Goal: Information Seeking & Learning: Learn about a topic

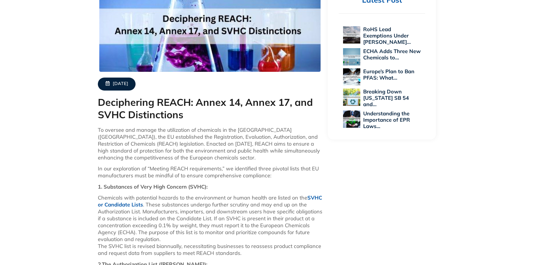
scroll to position [230, 0]
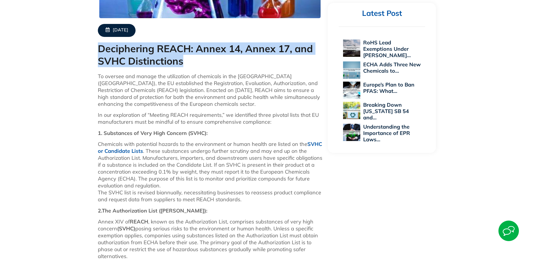
drag, startPoint x: 98, startPoint y: 47, endPoint x: 194, endPoint y: 70, distance: 98.6
click at [194, 70] on div "[DATE] Deciphering REACH: Annex 14, Annex 17, and SVHC Distinctions To oversee …" at bounding box center [210, 169] width 230 height 472
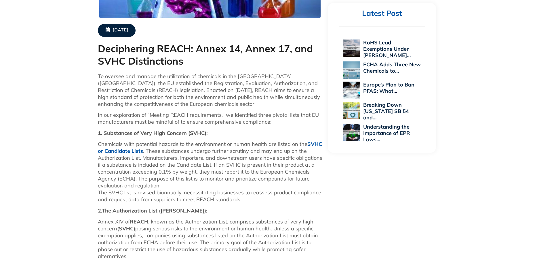
click at [59, 74] on div "[DATE] Deciphering REACH: Annex 14, Annex 17, and SVHC Distinctions To oversee …" at bounding box center [267, 168] width 535 height 477
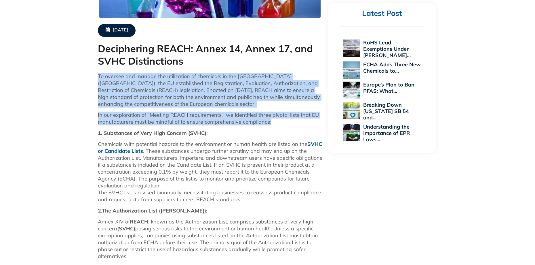
drag, startPoint x: 101, startPoint y: 77, endPoint x: 280, endPoint y: 125, distance: 185.1
click at [280, 125] on div "To oversee and manage the utilization of chemicals in the [GEOGRAPHIC_DATA] ([G…" at bounding box center [210, 237] width 225 height 329
copy div "To oversee and manage the utilization of chemicals in the European Union (EU), …"
drag, startPoint x: 29, startPoint y: 124, endPoint x: 37, endPoint y: 127, distance: 8.7
click at [29, 124] on div "[DATE] Deciphering REACH: Annex 14, Annex 17, and SVHC Distinctions To oversee …" at bounding box center [267, 168] width 535 height 477
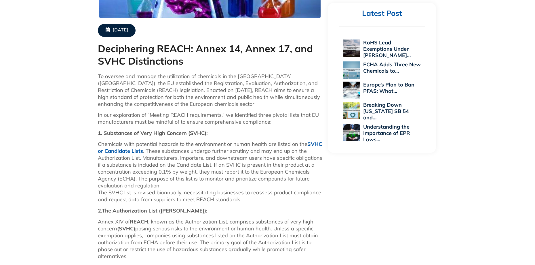
drag, startPoint x: 44, startPoint y: 128, endPoint x: 55, endPoint y: 131, distance: 11.0
click at [44, 129] on div "[DATE] Deciphering REACH: Annex 14, Annex 17, and SVHC Distinctions To oversee …" at bounding box center [267, 168] width 535 height 477
click at [33, 142] on div "[DATE] Deciphering REACH: Annex 14, Annex 17, and SVHC Distinctions To oversee …" at bounding box center [267, 168] width 535 height 477
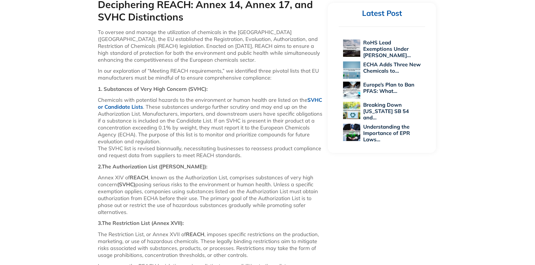
scroll to position [317, 0]
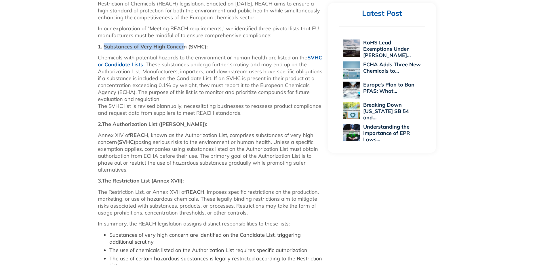
drag, startPoint x: 104, startPoint y: 46, endPoint x: 183, endPoint y: 49, distance: 78.7
click at [184, 49] on strong "1. Substances of Very High Concern (SVHC):" at bounding box center [153, 46] width 110 height 7
copy strong "Substances of Very High Concer"
click at [64, 82] on div "[DATE] Deciphering REACH: Annex 14, Annex 17, and SVHC Distinctions To oversee …" at bounding box center [267, 82] width 535 height 477
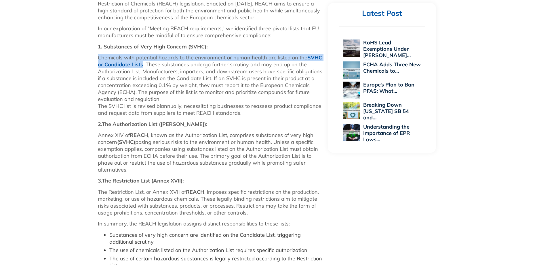
drag, startPoint x: 143, startPoint y: 65, endPoint x: 93, endPoint y: 56, distance: 50.7
click at [93, 56] on div "[DATE] Deciphering REACH: Annex 14, Annex 17, and SVHC Distinctions To oversee …" at bounding box center [267, 82] width 535 height 477
copy p "Chemicals with potential hazards to the environment or human health are listed …"
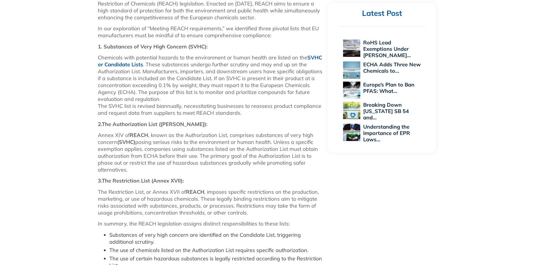
drag, startPoint x: 100, startPoint y: 67, endPoint x: 108, endPoint y: 68, distance: 7.9
click at [84, 69] on div "[DATE] Deciphering REACH: Annex 14, Annex 17, and SVHC Distinctions To oversee …" at bounding box center [267, 82] width 535 height 477
drag, startPoint x: 126, startPoint y: 66, endPoint x: 123, endPoint y: 66, distance: 3.5
click at [123, 66] on link "SVHC or Candidate Lists" at bounding box center [210, 61] width 224 height 14
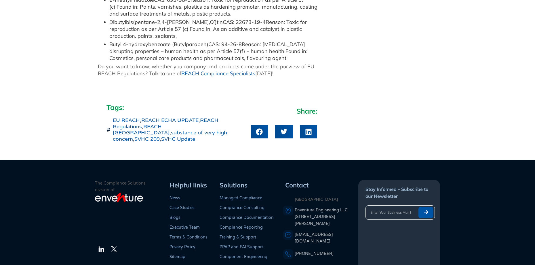
scroll to position [266, 0]
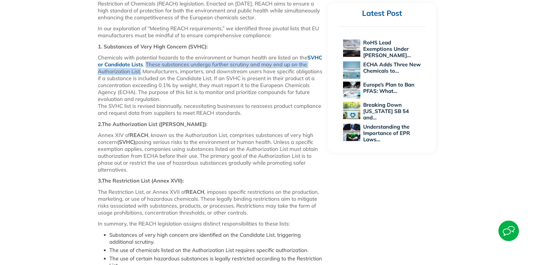
drag, startPoint x: 146, startPoint y: 65, endPoint x: 141, endPoint y: 73, distance: 9.6
click at [141, 73] on p "Chemicals with potential hazards to the environment or human health are listed …" at bounding box center [210, 85] width 225 height 62
copy p "These substances undergo further scrutiny and may end up on the Authorization L…"
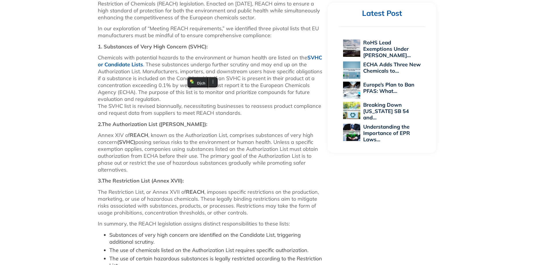
click at [23, 132] on div "[DATE] Deciphering REACH: Annex 14, Annex 17, and SVHC Distinctions To oversee …" at bounding box center [267, 82] width 535 height 477
drag, startPoint x: 169, startPoint y: 85, endPoint x: 157, endPoint y: 85, distance: 12.7
click at [157, 85] on p "Chemicals with potential hazards to the environment or human health are listed …" at bounding box center [210, 85] width 225 height 62
click at [158, 86] on p "Chemicals with potential hazards to the environment or human health are listed …" at bounding box center [210, 85] width 225 height 62
drag, startPoint x: 160, startPoint y: 86, endPoint x: 171, endPoint y: 87, distance: 11.3
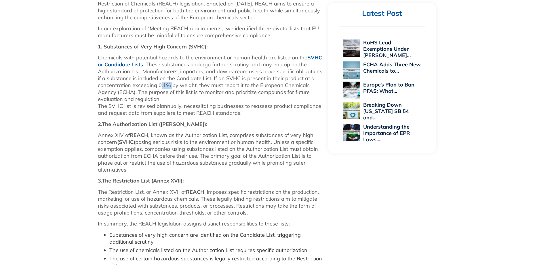
click at [171, 87] on p "Chemicals with potential hazards to the environment or human health are listed …" at bounding box center [210, 85] width 225 height 62
click at [162, 85] on p "Chemicals with potential hazards to the environment or human health are listed …" at bounding box center [210, 85] width 225 height 62
drag, startPoint x: 158, startPoint y: 85, endPoint x: 194, endPoint y: 81, distance: 36.8
click at [194, 85] on p "Chemicals with potential hazards to the environment or human health are listed …" at bounding box center [210, 85] width 225 height 62
copy p "0.1% by weight"
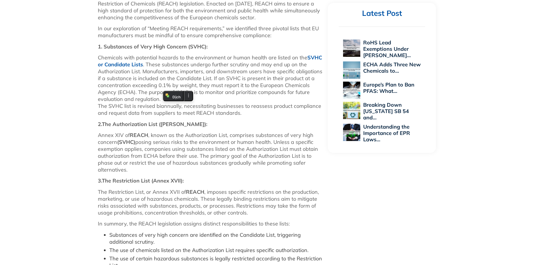
click at [50, 101] on div "[DATE] Deciphering REACH: Annex 14, Annex 17, and SVHC Distinctions To oversee …" at bounding box center [267, 82] width 535 height 477
drag, startPoint x: 259, startPoint y: 85, endPoint x: 154, endPoint y: 1, distance: 134.2
click at [135, 94] on p "Chemicals with potential hazards to the environment or human health are listed …" at bounding box center [210, 85] width 225 height 62
copy p "European Chemicals Agency (ECHA)"
drag, startPoint x: 45, startPoint y: 102, endPoint x: 51, endPoint y: 105, distance: 7.0
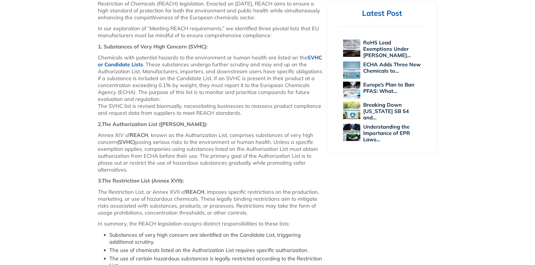
click at [45, 102] on div "[DATE] Deciphering REACH: Annex 14, Annex 17, and SVHC Distinctions To oversee …" at bounding box center [267, 82] width 535 height 477
drag, startPoint x: 235, startPoint y: 93, endPoint x: 255, endPoint y: 94, distance: 19.9
click at [255, 94] on p "Chemicals with potential hazards to the environment or human health are listed …" at bounding box center [210, 85] width 225 height 62
copy p "prioritize"
click at [54, 115] on div "[DATE] Deciphering REACH: Annex 14, Annex 17, and SVHC Distinctions To oversee …" at bounding box center [267, 82] width 535 height 477
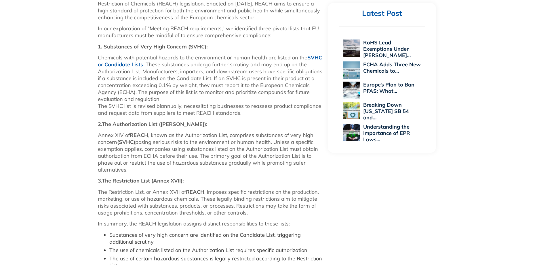
drag, startPoint x: 96, startPoint y: 105, endPoint x: 248, endPoint y: 113, distance: 151.7
click at [248, 113] on div "[DATE] Deciphering REACH: Annex 14, Annex 17, and SVHC Distinctions To oversee …" at bounding box center [210, 83] width 230 height 472
copy p "The SVHC list is revised biannually, necessitating businesses to reassess produ…"
drag, startPoint x: 85, startPoint y: 132, endPoint x: 119, endPoint y: 148, distance: 38.1
click at [85, 132] on div "[DATE] Deciphering REACH: Annex 14, Annex 17, and SVHC Distinctions To oversee …" at bounding box center [267, 82] width 535 height 477
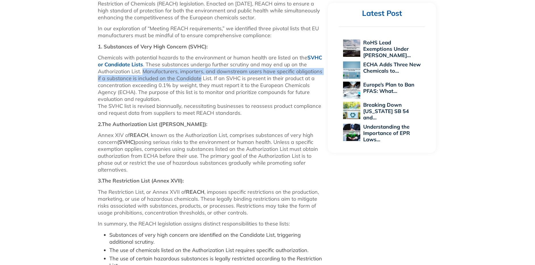
drag, startPoint x: 144, startPoint y: 70, endPoint x: 200, endPoint y: 77, distance: 56.5
click at [200, 77] on p "Chemicals with potential hazards to the environment or human health are listed …" at bounding box center [210, 85] width 225 height 62
copy p "Manufacturers, importers, and downstream users have specific obligations if a s…"
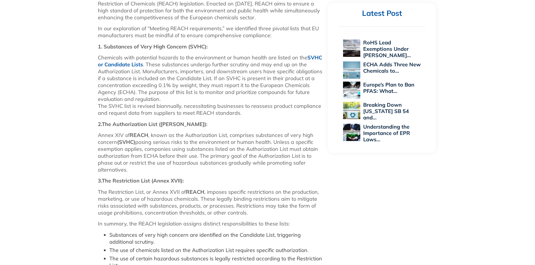
drag, startPoint x: 37, startPoint y: 95, endPoint x: 41, endPoint y: 94, distance: 3.5
click at [37, 95] on div "[DATE] Deciphering REACH: Annex 14, Annex 17, and SVHC Distinctions To oversee …" at bounding box center [267, 82] width 535 height 477
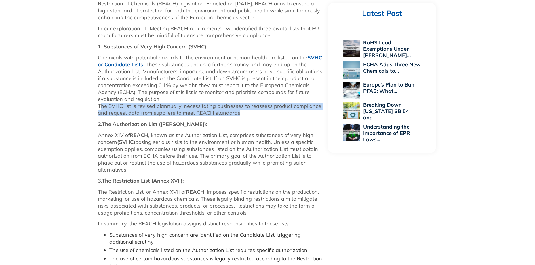
drag, startPoint x: 101, startPoint y: 106, endPoint x: 234, endPoint y: 115, distance: 133.3
click at [234, 115] on div "[DATE] Deciphering REACH: Annex 14, Annex 17, and SVHC Distinctions To oversee …" at bounding box center [210, 83] width 230 height 472
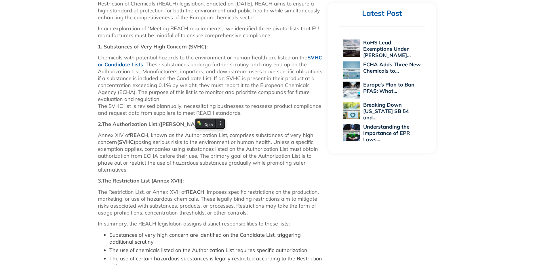
drag, startPoint x: 238, startPoint y: 123, endPoint x: 240, endPoint y: 116, distance: 6.5
click at [239, 119] on div "To oversee and manage the utilization of chemicals in the [GEOGRAPHIC_DATA] ([G…" at bounding box center [210, 150] width 225 height 329
drag, startPoint x: 240, startPoint y: 115, endPoint x: 93, endPoint y: 104, distance: 147.9
click at [93, 104] on div "[DATE] Deciphering REACH: Annex 14, Annex 17, and SVHC Distinctions To oversee …" at bounding box center [267, 82] width 535 height 477
copy p "The SVHC list is revised biannually, necessitating businesses to reassess produ…"
